Goal: Find specific page/section: Find specific page/section

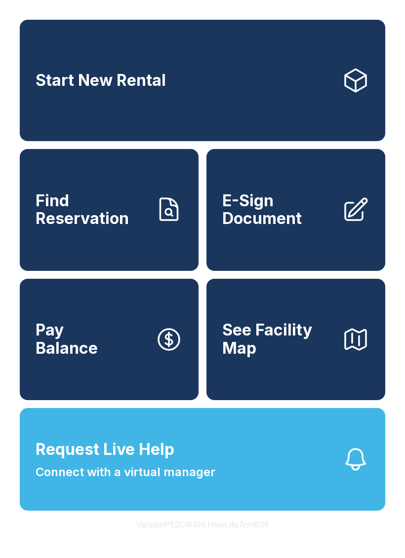
click at [251, 538] on button "Version PE2CWShLHxwLdo7nhiB05" at bounding box center [202, 525] width 148 height 28
click at [250, 538] on button "Version PE2CWShLHxwLdo7nhiB05" at bounding box center [202, 525] width 148 height 28
click at [252, 538] on button "Version PE2CWShLHxwLdo7nhiB05" at bounding box center [202, 525] width 148 height 28
click at [251, 538] on button "Version PE2CWShLHxwLdo7nhiB05" at bounding box center [202, 525] width 148 height 28
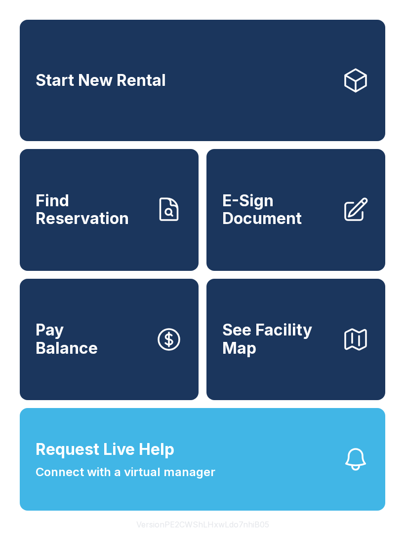
click at [251, 538] on button "Version PE2CWShLHxwLdo7nhiB05" at bounding box center [202, 525] width 148 height 28
click at [248, 538] on button "Version PE2CWShLHxwLdo7nhiB05" at bounding box center [202, 525] width 148 height 28
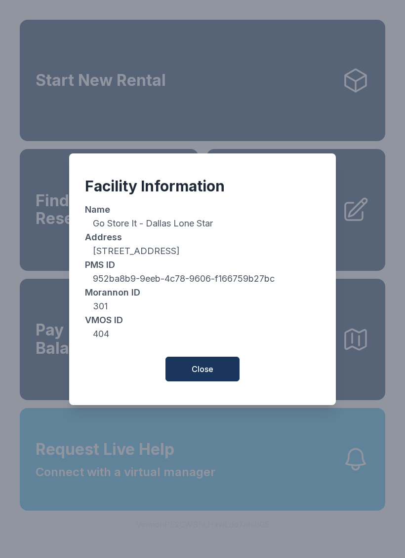
click at [222, 356] on div "Facility Information Name Go Store It - Dallas Lone Star Address [STREET_ADDRES…" at bounding box center [202, 279] width 266 height 252
click at [215, 373] on button "Close" at bounding box center [202, 369] width 74 height 25
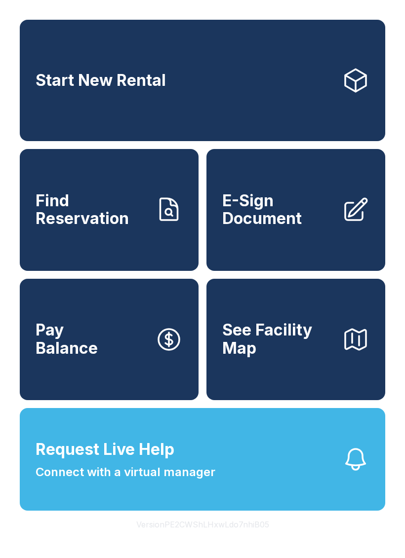
click at [237, 538] on button "Version PE2CWShLHxwLdo7nhiB05" at bounding box center [202, 525] width 148 height 28
click at [238, 538] on button "Version PE2CWShLHxwLdo7nhiB05" at bounding box center [202, 525] width 148 height 28
click at [237, 538] on button "Version PE2CWShLHxwLdo7nhiB05" at bounding box center [202, 525] width 148 height 28
click at [234, 538] on button "Version PE2CWShLHxwLdo7nhiB05" at bounding box center [202, 525] width 148 height 28
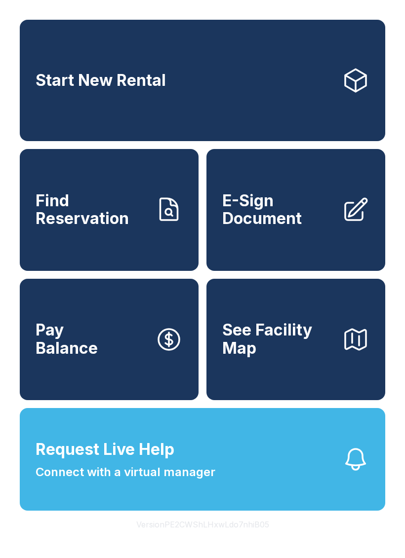
click at [233, 538] on button "Version PE2CWShLHxwLdo7nhiB05" at bounding box center [202, 525] width 148 height 28
click at [232, 538] on button "Version PE2CWShLHxwLdo7nhiB05" at bounding box center [202, 525] width 148 height 28
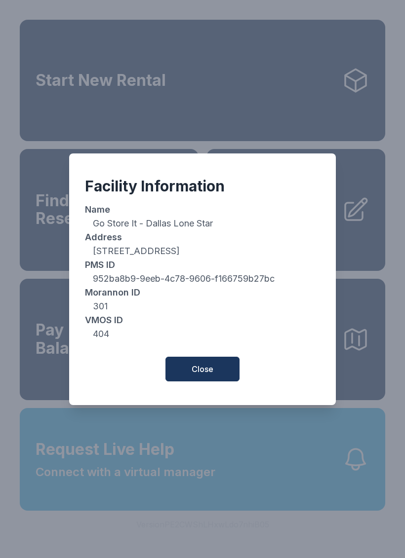
click at [218, 370] on button "Close" at bounding box center [202, 369] width 74 height 25
